Goal: Obtain resource: Obtain resource

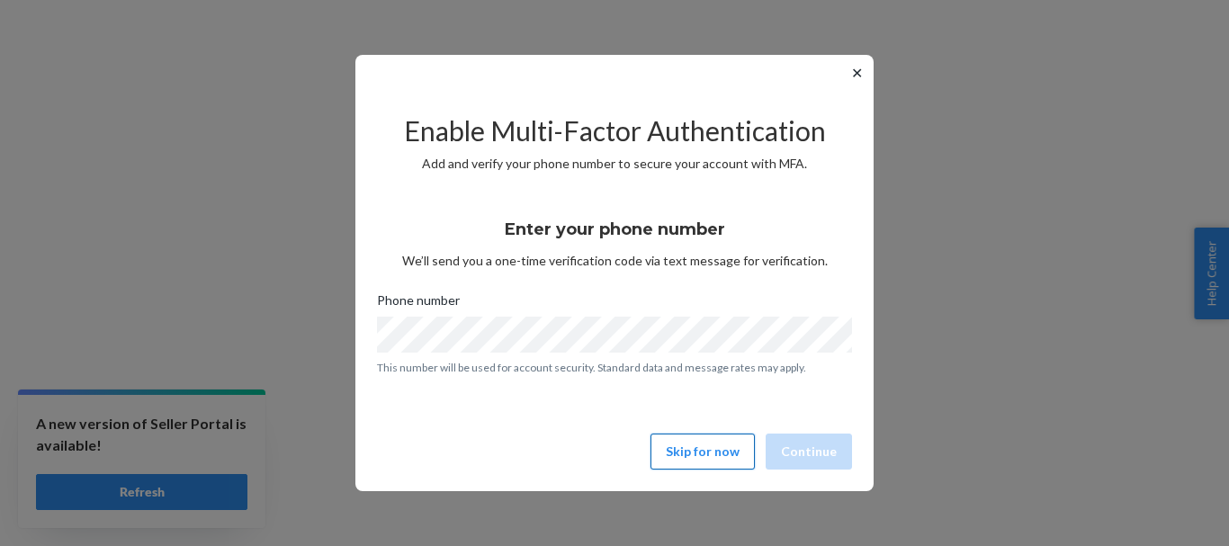
click at [717, 449] on button "Skip for now" at bounding box center [703, 452] width 104 height 36
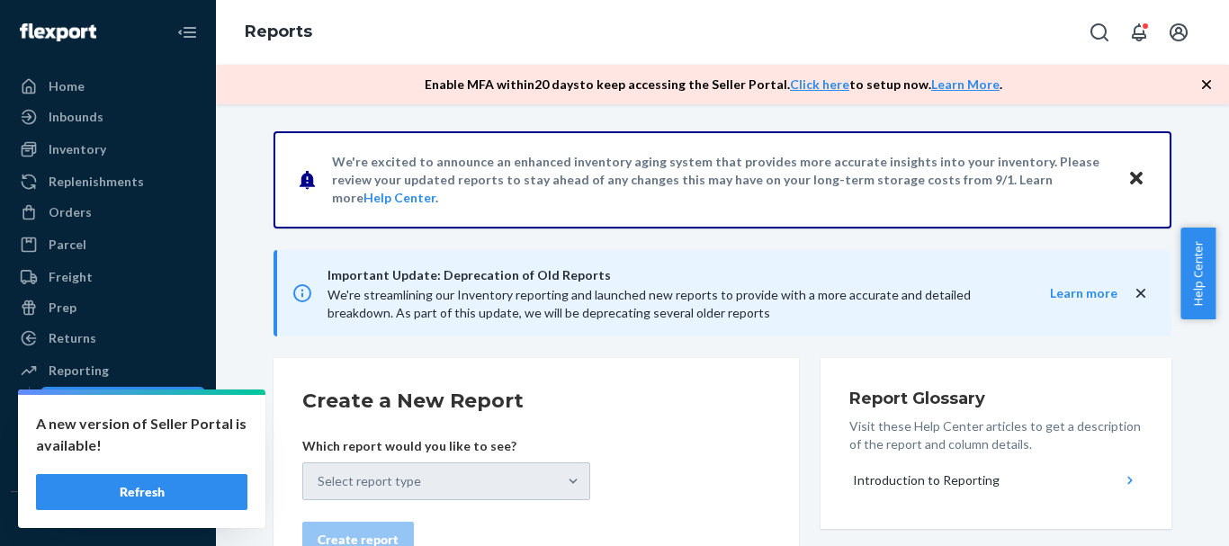
click at [183, 502] on button "Refresh" at bounding box center [141, 492] width 211 height 36
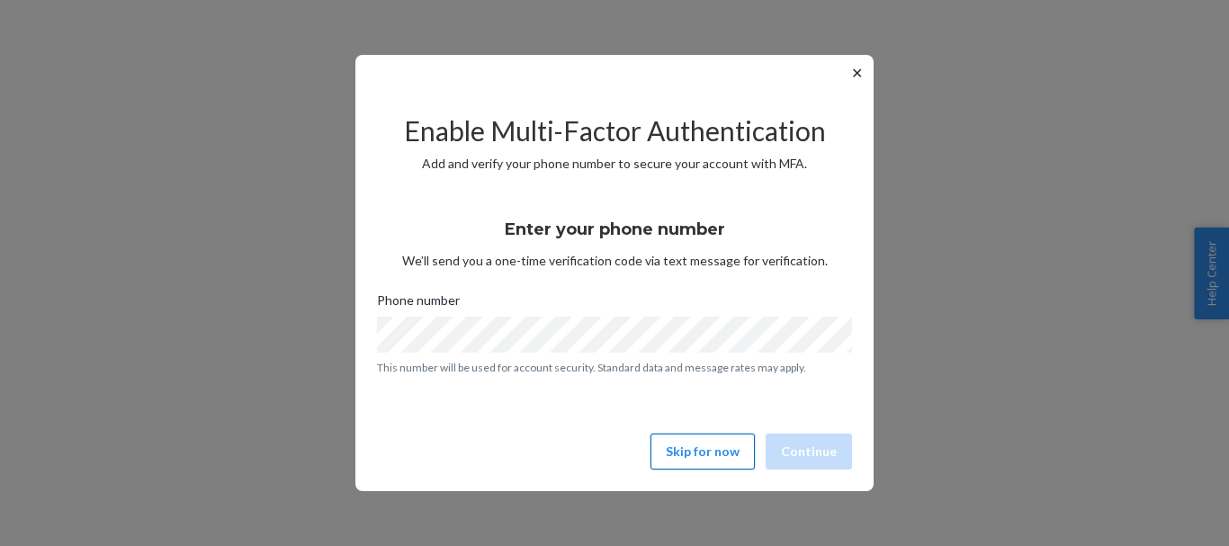
click at [704, 454] on button "Skip for now" at bounding box center [703, 452] width 104 height 36
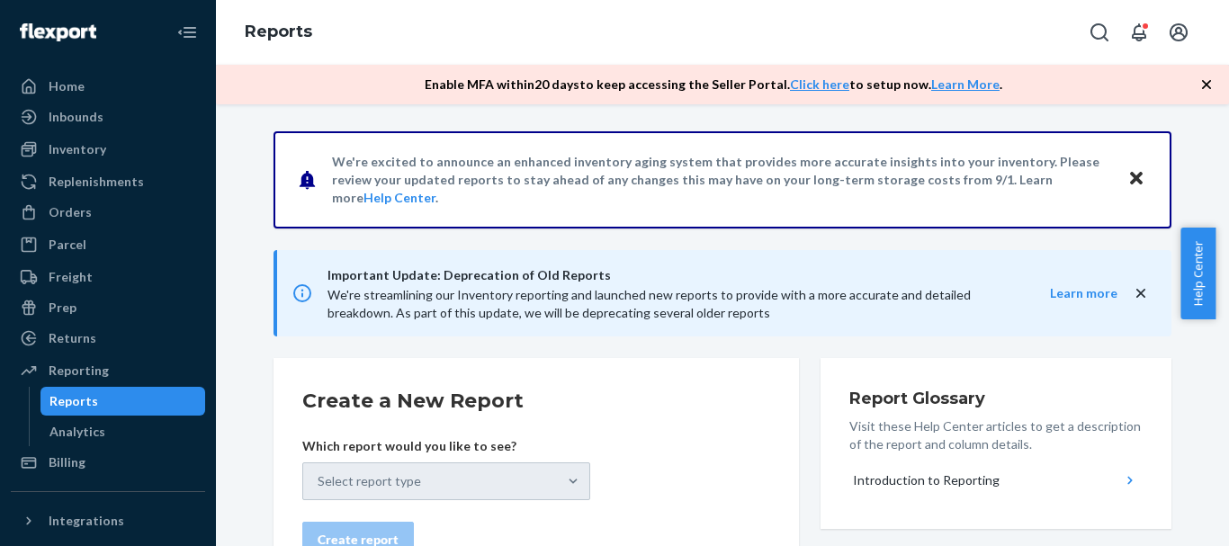
click at [490, 481] on div "Select report type" at bounding box center [446, 482] width 288 height 38
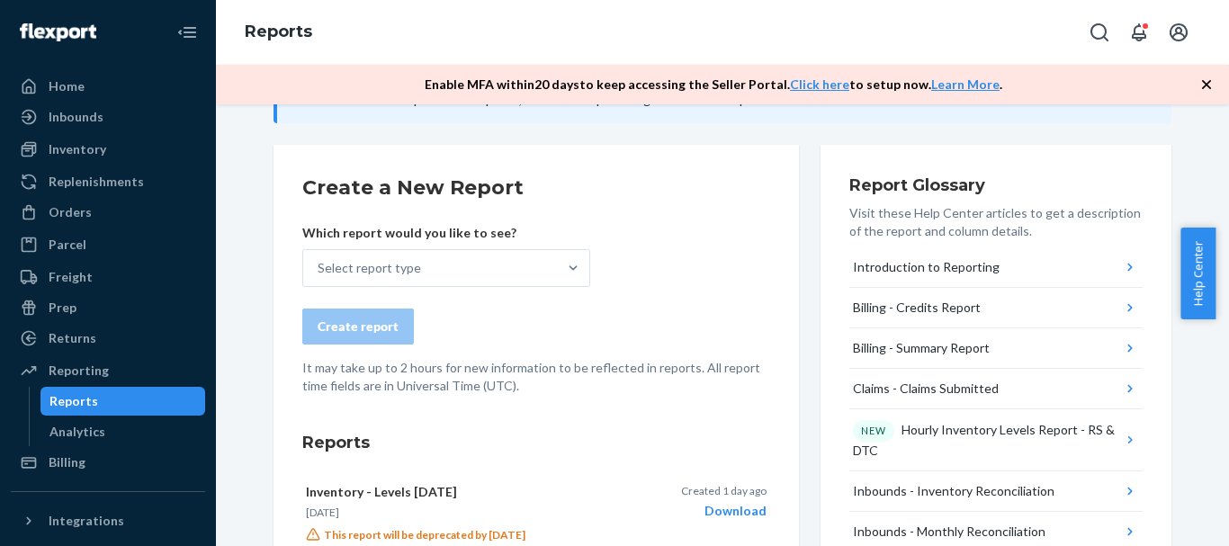
scroll to position [270, 0]
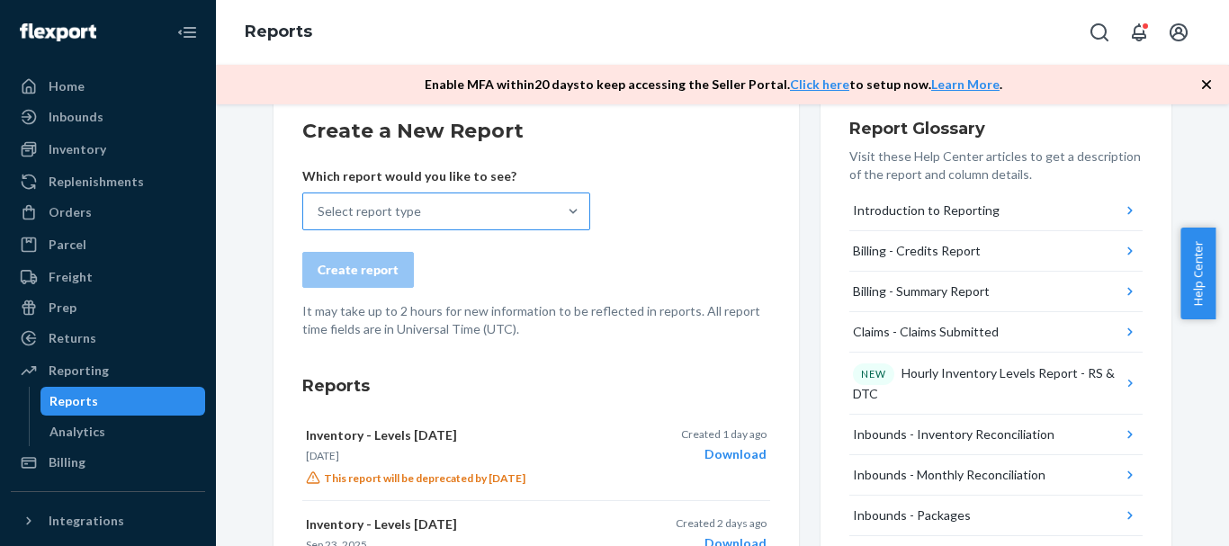
click at [485, 209] on div "Select report type" at bounding box center [430, 211] width 254 height 36
click at [319, 209] on input "Select report type" at bounding box center [319, 211] width 2 height 18
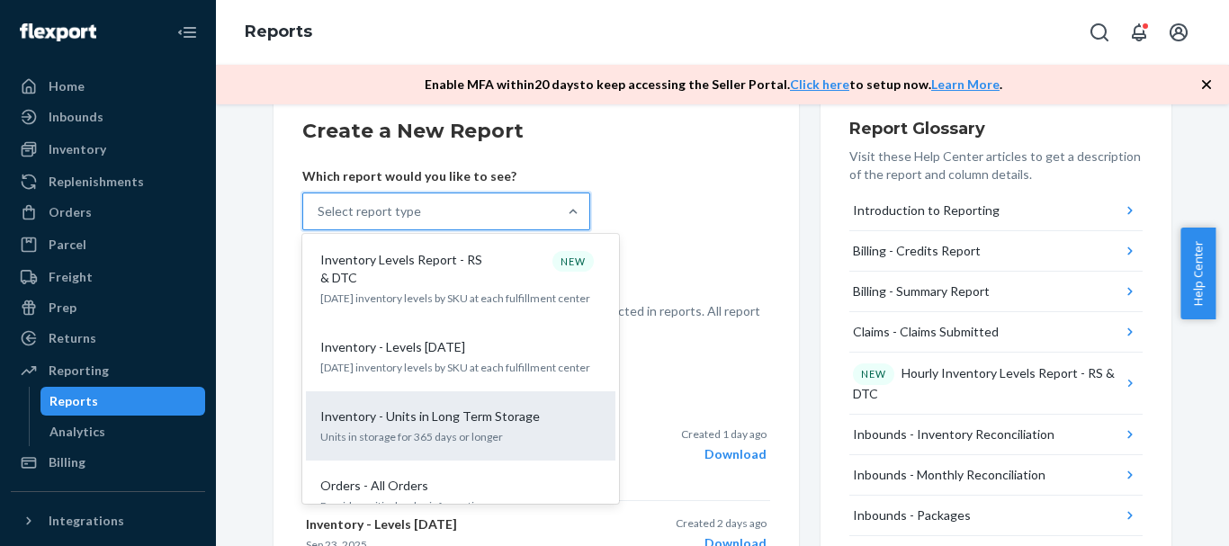
scroll to position [1350, 0]
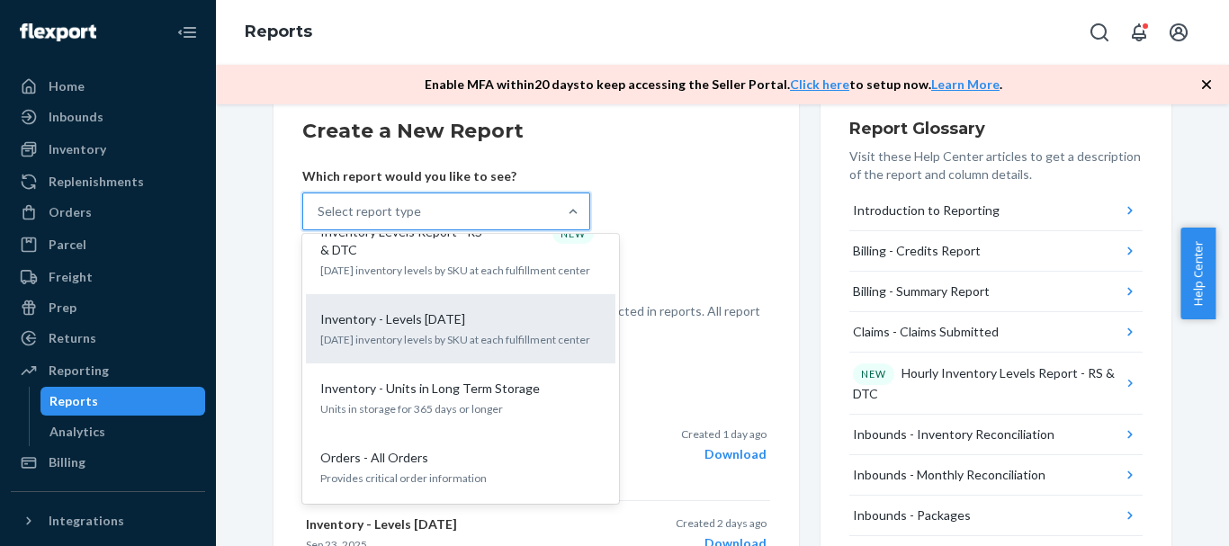
click at [468, 332] on p "[DATE] inventory levels by SKU at each fulfillment center" at bounding box center [460, 339] width 281 height 15
click at [319, 220] on input "option Inventory - Levels [DATE] focused, 17 of 34. 34 results available. Use U…" at bounding box center [319, 211] width 2 height 18
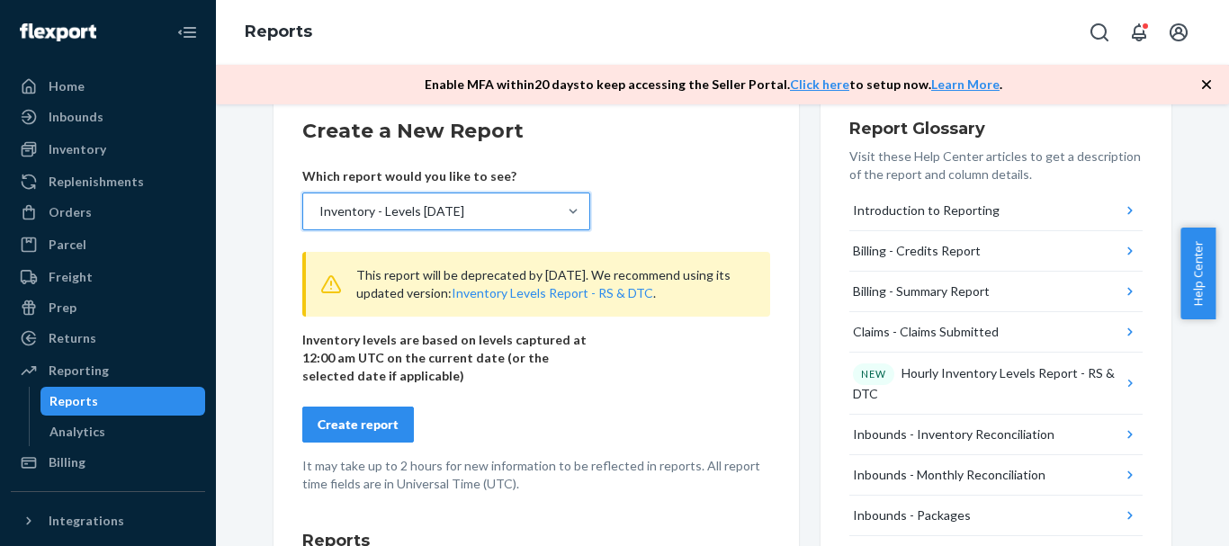
click at [353, 430] on div "Create report" at bounding box center [358, 425] width 81 height 18
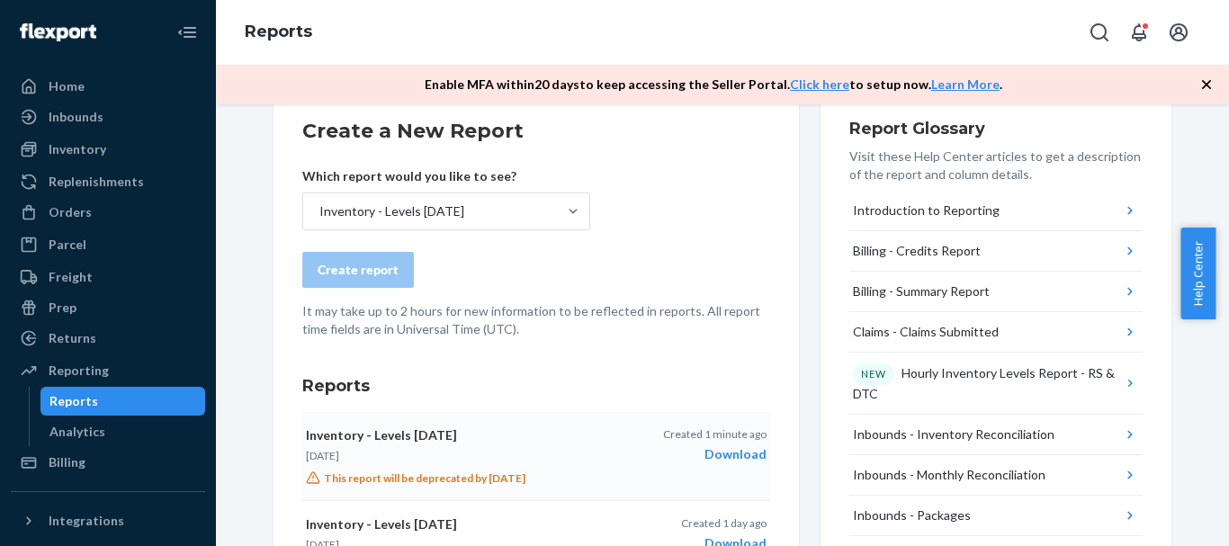
click at [742, 454] on div "Download" at bounding box center [714, 454] width 103 height 18
